Goal: Find specific page/section: Find specific page/section

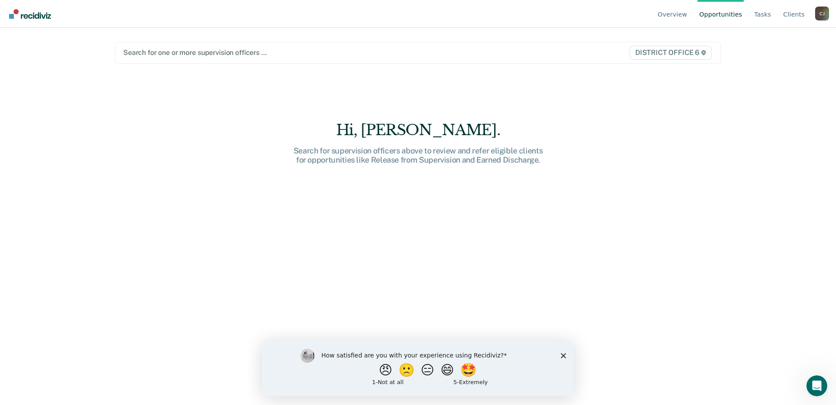
click at [565, 355] on icon "Close survey" at bounding box center [563, 354] width 5 height 5
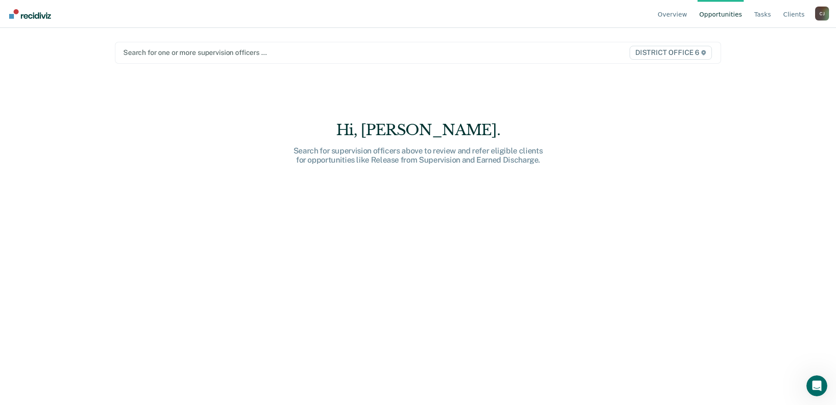
click at [820, 15] on div "[PERSON_NAME]" at bounding box center [822, 14] width 14 height 14
click at [775, 67] on link "Go to Operations" at bounding box center [787, 68] width 56 height 7
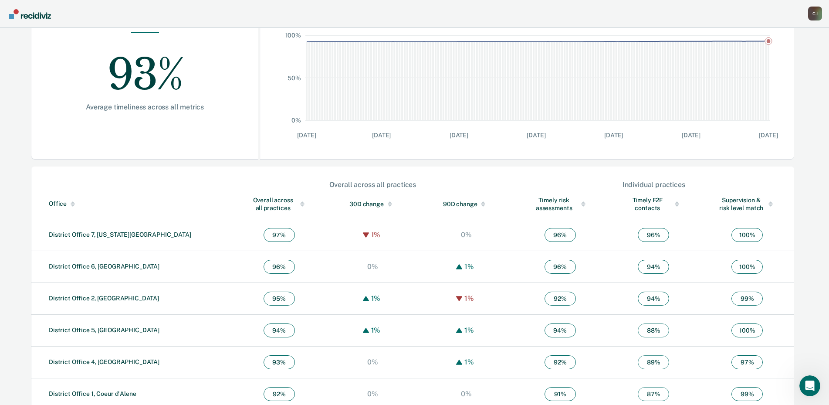
scroll to position [174, 0]
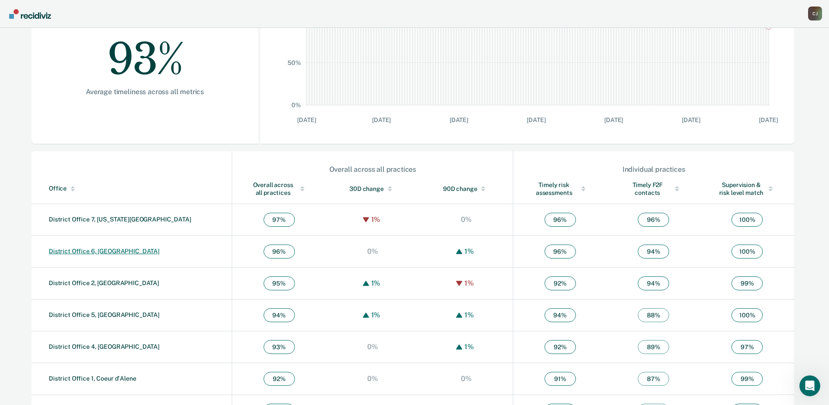
click at [78, 250] on link "District Office 6, [GEOGRAPHIC_DATA]" at bounding box center [104, 250] width 111 height 7
